Goal: Browse casually: Explore the website without a specific task or goal

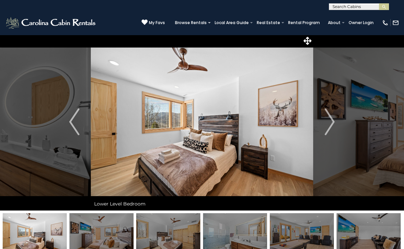
scroll to position [2, 0]
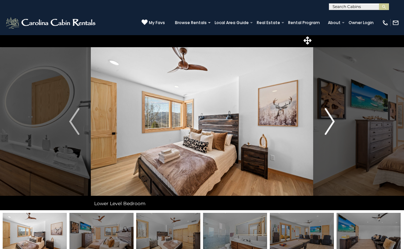
click at [326, 129] on img "Next" at bounding box center [330, 121] width 10 height 27
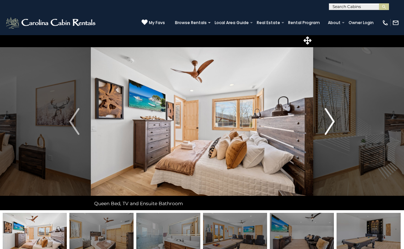
click at [326, 129] on img "Next" at bounding box center [330, 121] width 10 height 27
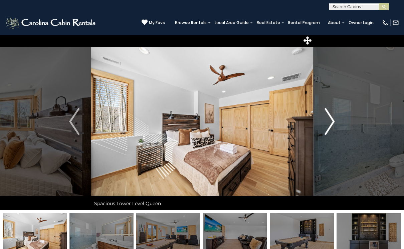
click at [326, 129] on img "Next" at bounding box center [330, 121] width 10 height 27
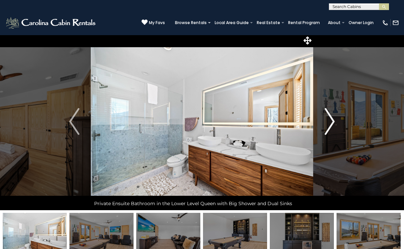
click at [326, 129] on img "Next" at bounding box center [330, 121] width 10 height 27
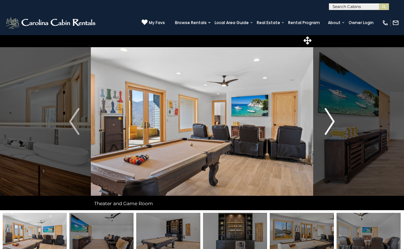
click at [326, 129] on img "Next" at bounding box center [330, 121] width 10 height 27
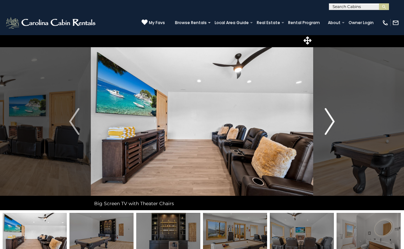
click at [326, 129] on img "Next" at bounding box center [330, 121] width 10 height 27
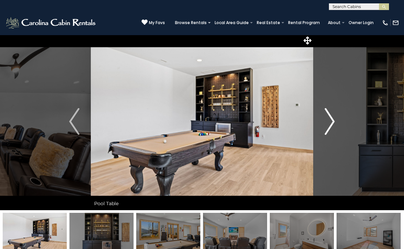
click at [326, 129] on img "Next" at bounding box center [330, 121] width 10 height 27
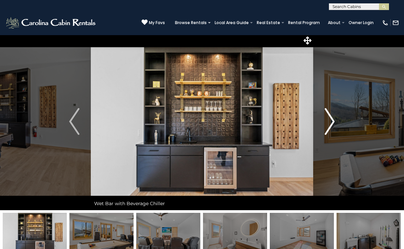
click at [326, 129] on img "Next" at bounding box center [330, 121] width 10 height 27
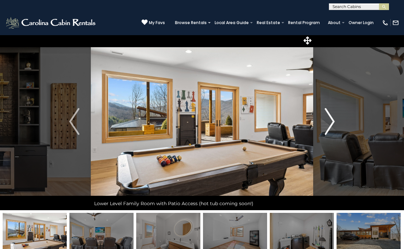
click at [326, 129] on img "Next" at bounding box center [330, 121] width 10 height 27
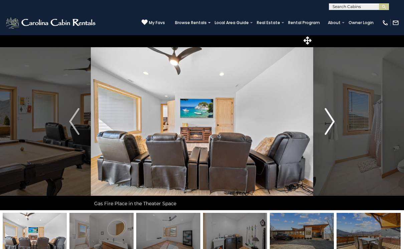
click at [326, 129] on img "Next" at bounding box center [330, 121] width 10 height 27
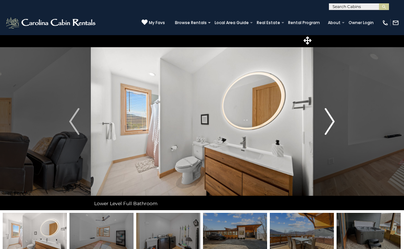
click at [326, 129] on img "Next" at bounding box center [330, 121] width 10 height 27
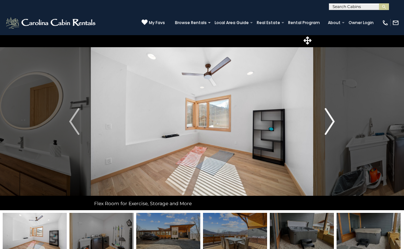
click at [326, 129] on img "Next" at bounding box center [330, 121] width 10 height 27
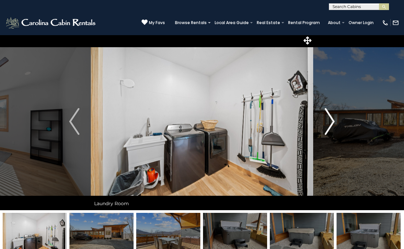
click at [326, 129] on img "Next" at bounding box center [330, 121] width 10 height 27
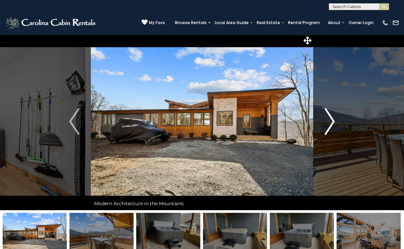
click at [326, 129] on img "Next" at bounding box center [330, 121] width 10 height 27
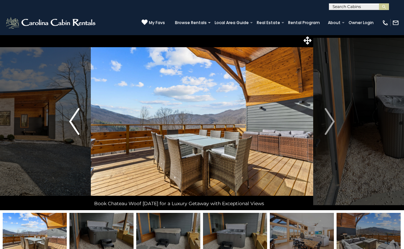
click at [70, 125] on img "Previous" at bounding box center [74, 121] width 10 height 27
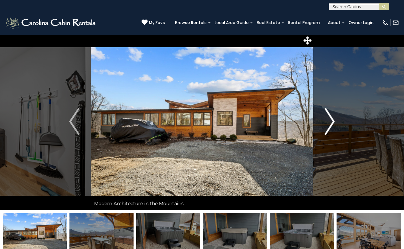
click at [325, 123] on img "Next" at bounding box center [330, 121] width 10 height 27
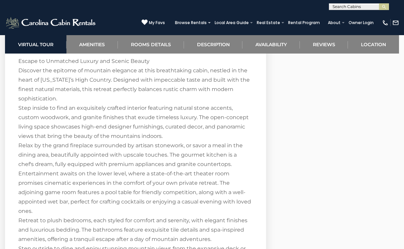
scroll to position [1033, 0]
